Goal: Task Accomplishment & Management: Manage account settings

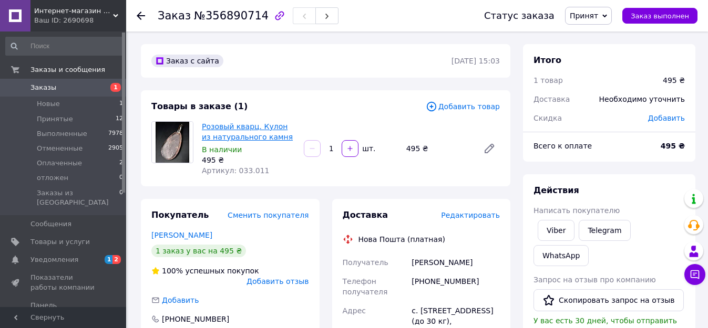
click at [219, 131] on link "Розовый кварц. Кулон из натурального камня" at bounding box center [247, 131] width 91 height 19
drag, startPoint x: 413, startPoint y: 258, endPoint x: 494, endPoint y: 270, distance: 81.9
click at [494, 270] on div "[PERSON_NAME]" at bounding box center [455, 262] width 92 height 19
copy div "[PERSON_NAME]"
drag, startPoint x: 415, startPoint y: 284, endPoint x: 472, endPoint y: 279, distance: 57.0
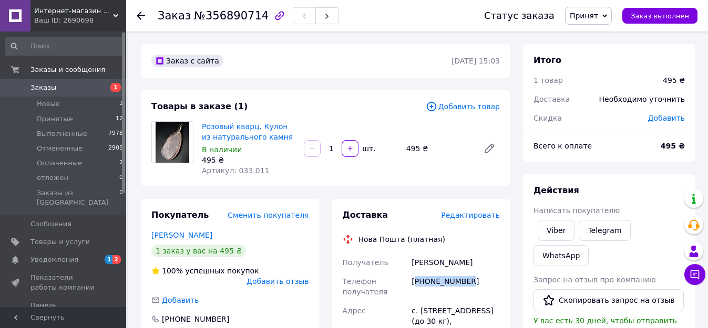
click at [472, 279] on div "[PHONE_NUMBER]" at bounding box center [455, 286] width 92 height 29
copy div "380662954062"
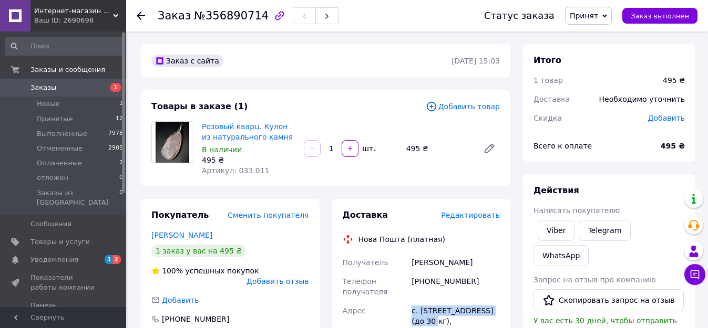
drag, startPoint x: 409, startPoint y: 315, endPoint x: 423, endPoint y: 318, distance: 14.5
copy div "Адрес с. Гора ([GEOGRAPHIC_DATA].), №2"
click at [63, 115] on span "Принятые" at bounding box center [55, 119] width 36 height 9
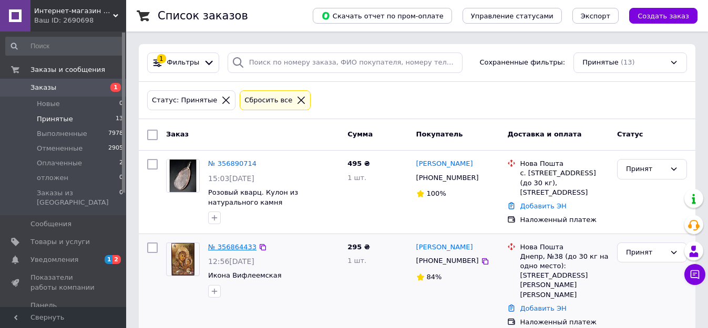
click at [230, 248] on link "№ 356864433" at bounding box center [232, 247] width 48 height 8
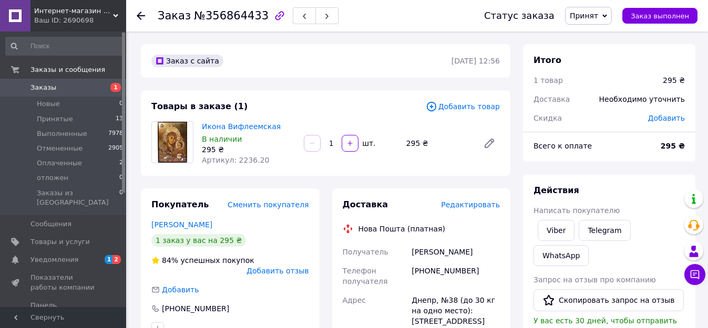
scroll to position [53, 0]
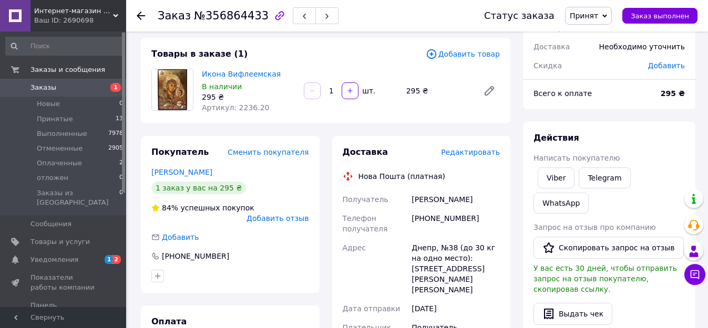
drag, startPoint x: 410, startPoint y: 200, endPoint x: 492, endPoint y: 199, distance: 81.5
click at [492, 199] on div "[PERSON_NAME]" at bounding box center [455, 199] width 92 height 19
copy div "[PERSON_NAME]"
drag, startPoint x: 419, startPoint y: 219, endPoint x: 476, endPoint y: 223, distance: 56.9
click at [476, 223] on div "[PHONE_NUMBER]" at bounding box center [455, 223] width 92 height 29
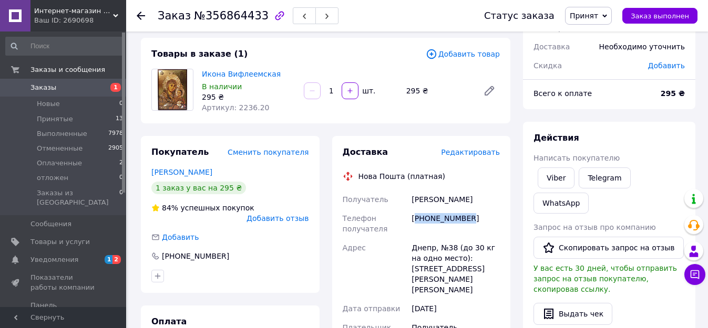
copy div "380675664884"
drag, startPoint x: 408, startPoint y: 248, endPoint x: 453, endPoint y: 246, distance: 45.2
copy div "Адрес Днепр, №38"
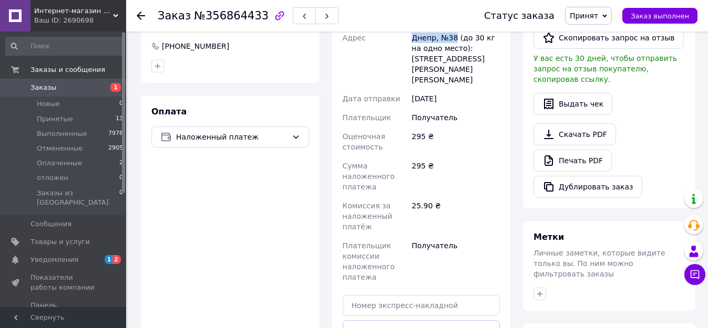
scroll to position [315, 0]
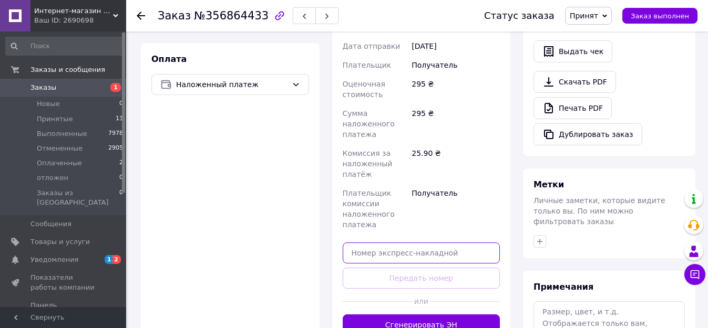
click at [373, 243] on input "text" at bounding box center [422, 253] width 158 height 21
paste input "20451225243779"
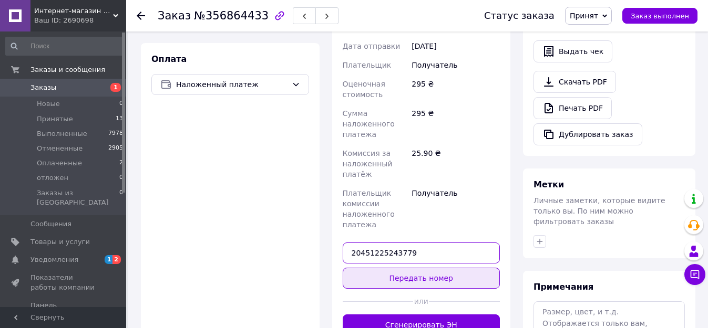
type input "20451225243779"
click at [403, 270] on button "Передать номер" at bounding box center [422, 278] width 158 height 21
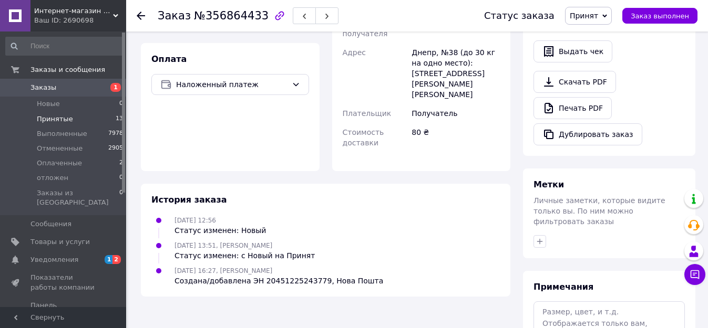
click at [54, 118] on span "Принятые" at bounding box center [55, 119] width 36 height 9
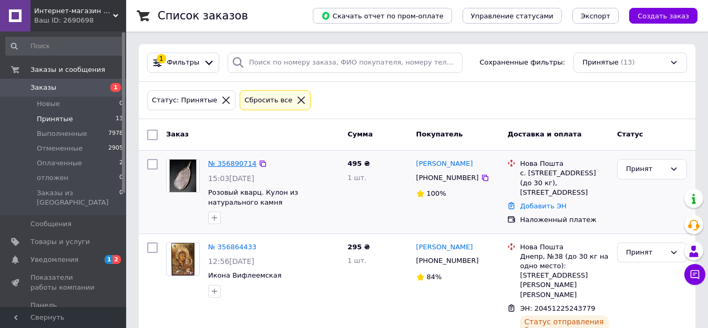
click at [240, 164] on link "№ 356890714" at bounding box center [232, 164] width 48 height 8
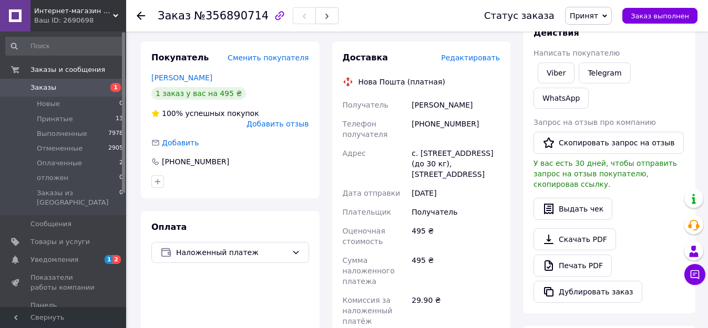
scroll to position [368, 0]
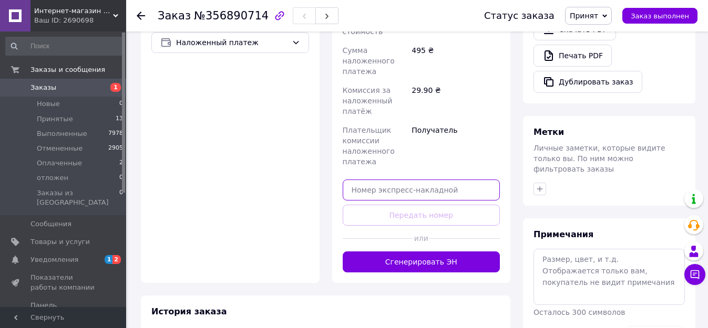
click at [405, 194] on input "text" at bounding box center [422, 190] width 158 height 21
paste input "20451225250597"
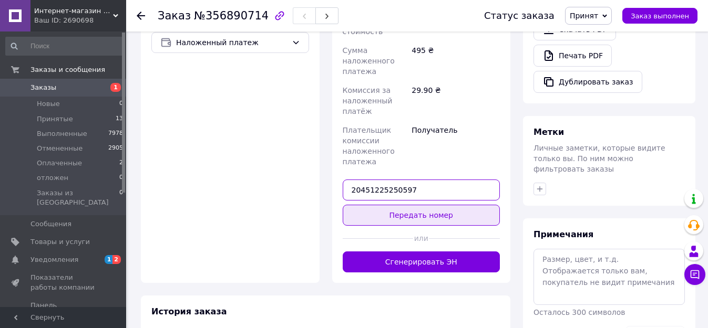
type input "20451225250597"
click at [421, 220] on button "Передать номер" at bounding box center [422, 215] width 158 height 21
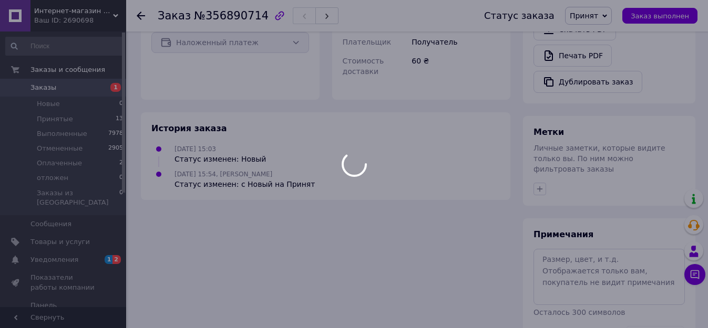
scroll to position [364, 0]
